Goal: Task Accomplishment & Management: Manage account settings

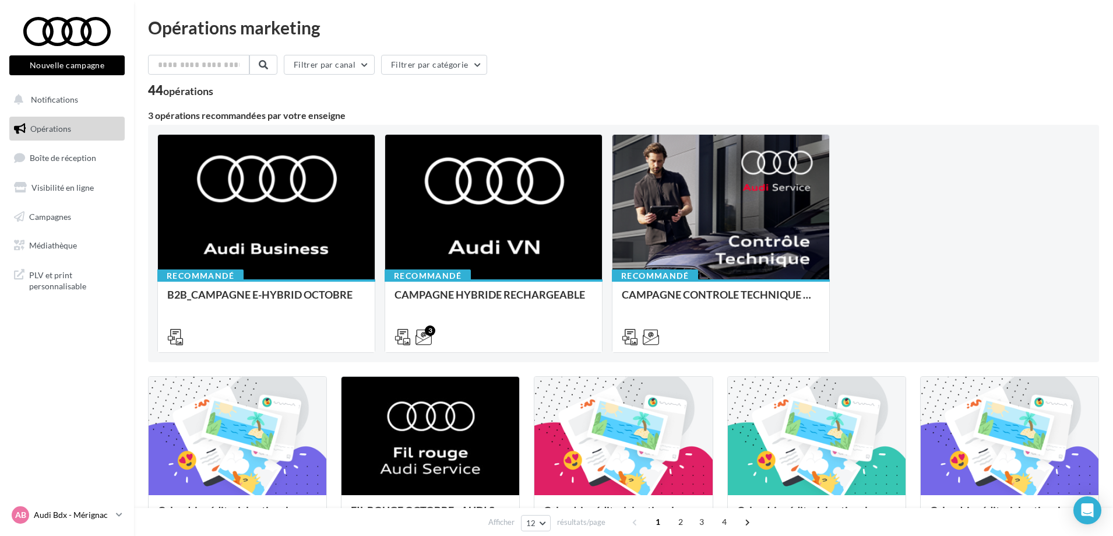
click at [59, 510] on p "Audi Bdx - Mérignac" at bounding box center [73, 515] width 78 height 12
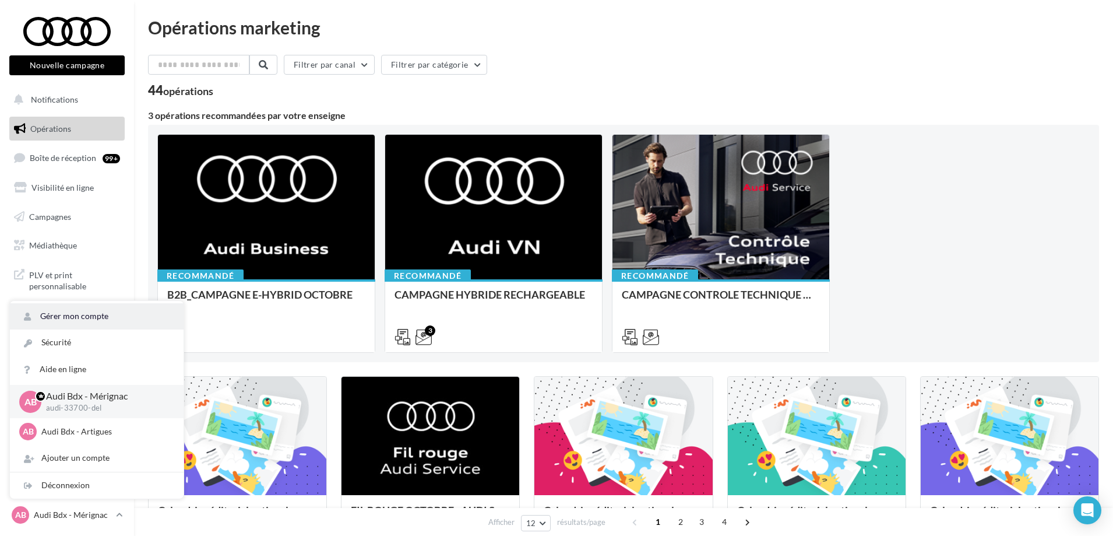
click at [78, 325] on link "Gérer mon compte" at bounding box center [97, 316] width 174 height 26
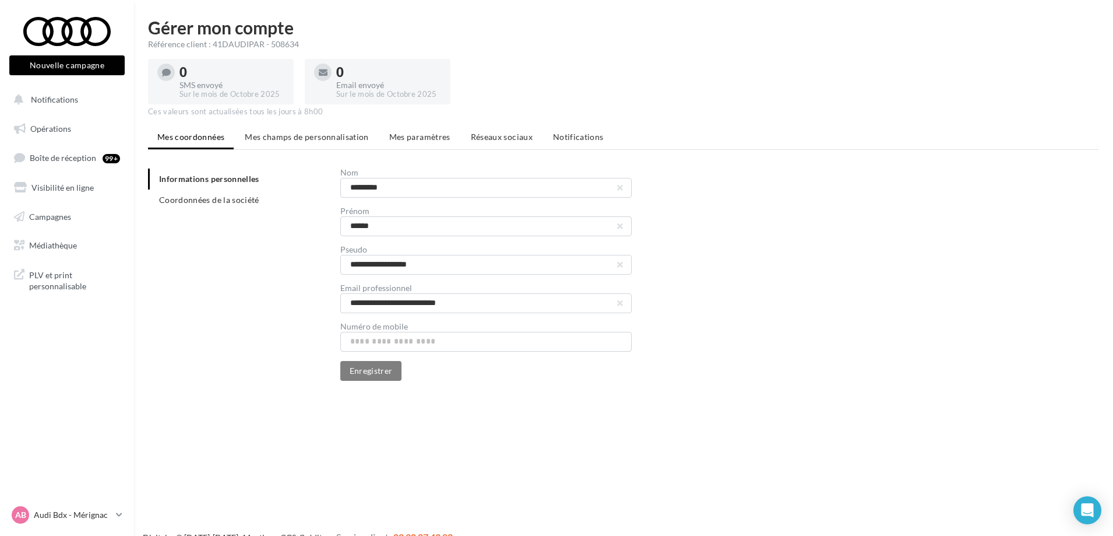
drag, startPoint x: 297, startPoint y: 43, endPoint x: 213, endPoint y: 43, distance: 83.9
click at [213, 43] on div "Référence client : 41DAUDIPAR - 508634" at bounding box center [623, 44] width 951 height 12
copy div "41DAUDIPAR - 508634"
